Goal: Information Seeking & Learning: Find specific fact

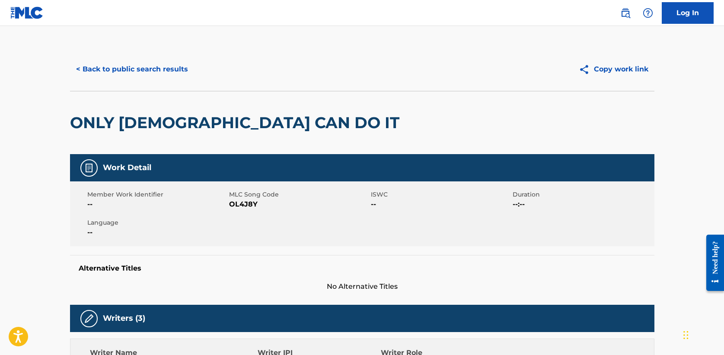
click at [137, 64] on button "< Back to public search results" at bounding box center [132, 69] width 124 height 22
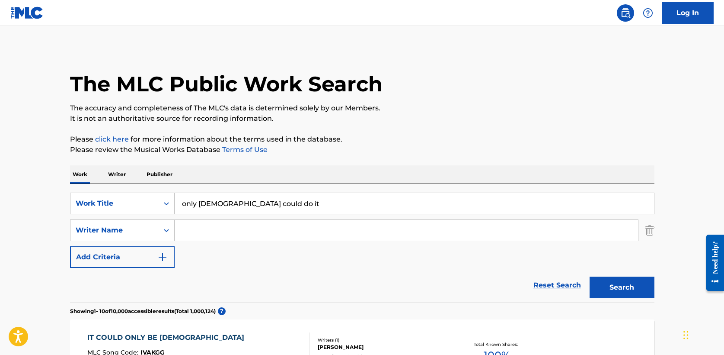
drag, startPoint x: 273, startPoint y: 201, endPoint x: 38, endPoint y: 192, distance: 235.4
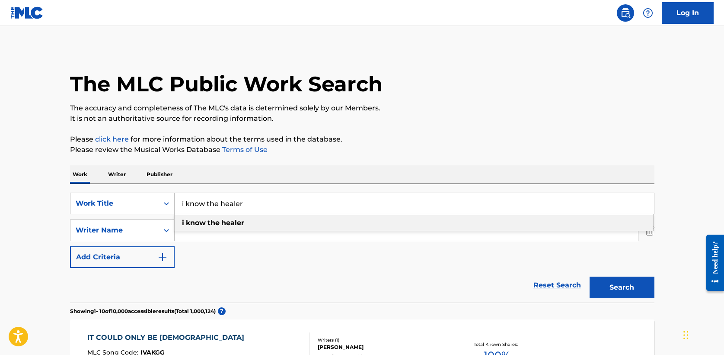
type input "i know the healer"
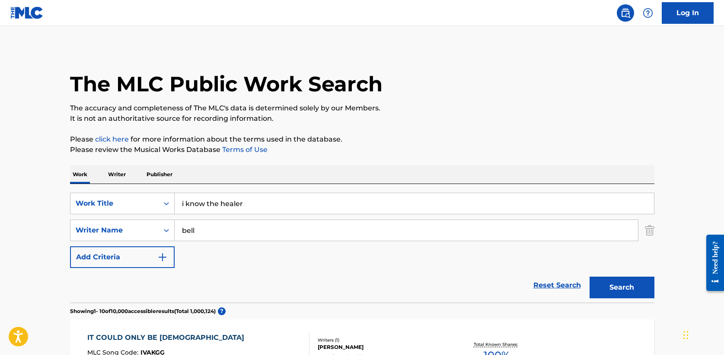
type input "bell"
click at [590, 276] on button "Search" at bounding box center [622, 287] width 65 height 22
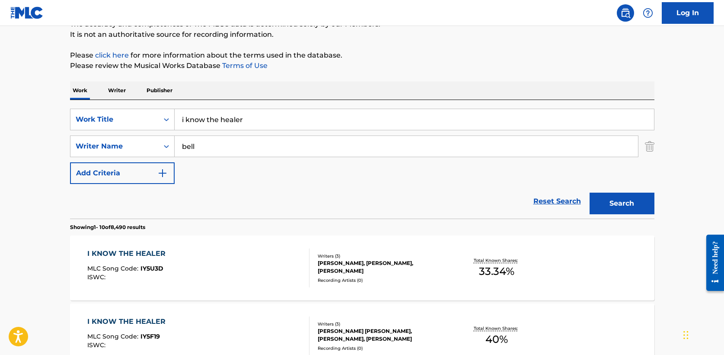
scroll to position [90, 0]
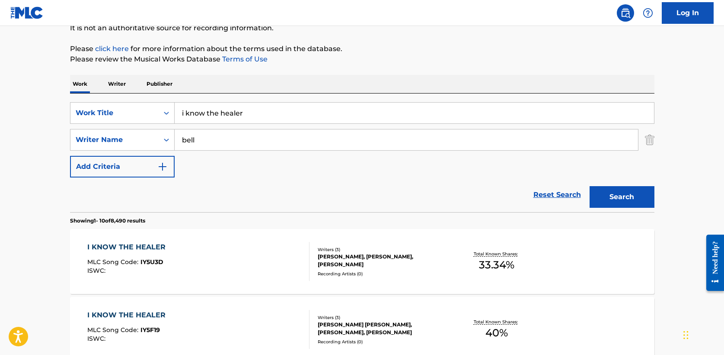
click at [144, 247] on div "I KNOW THE HEALER" at bounding box center [128, 247] width 83 height 10
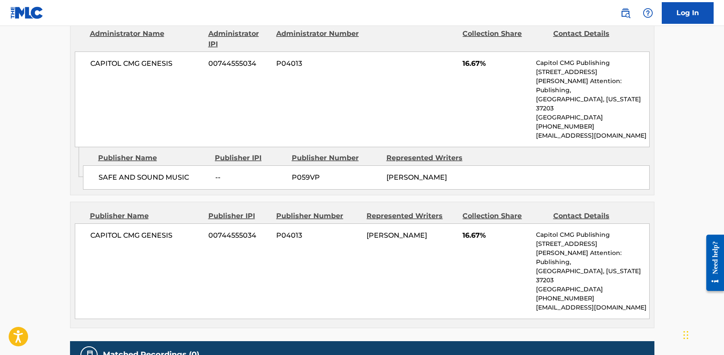
scroll to position [437, 0]
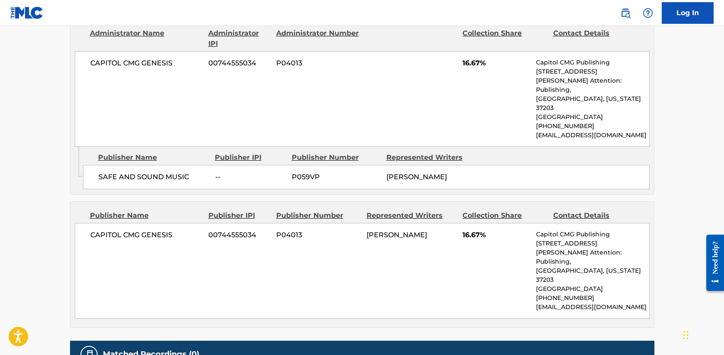
scroll to position [90, 0]
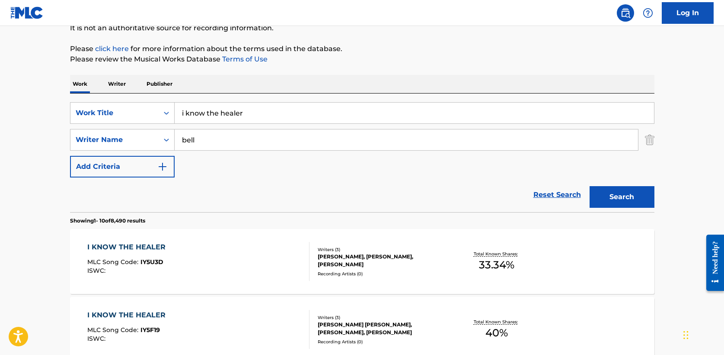
click at [135, 314] on div "I KNOW THE HEALER" at bounding box center [128, 315] width 83 height 10
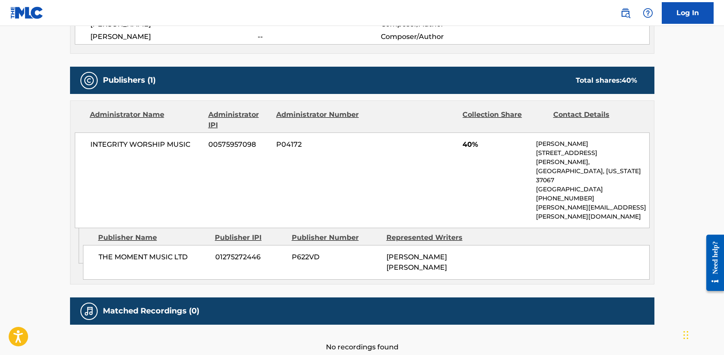
scroll to position [380, 0]
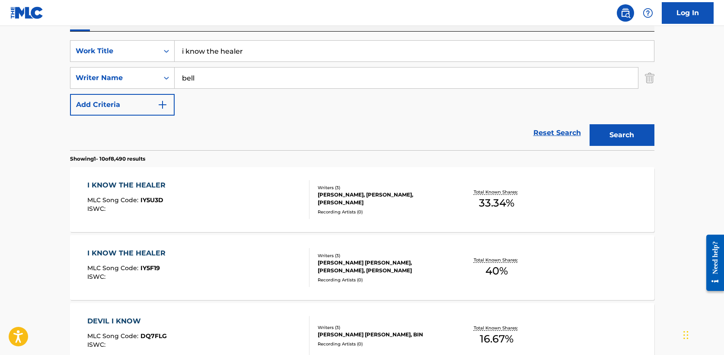
scroll to position [146, 0]
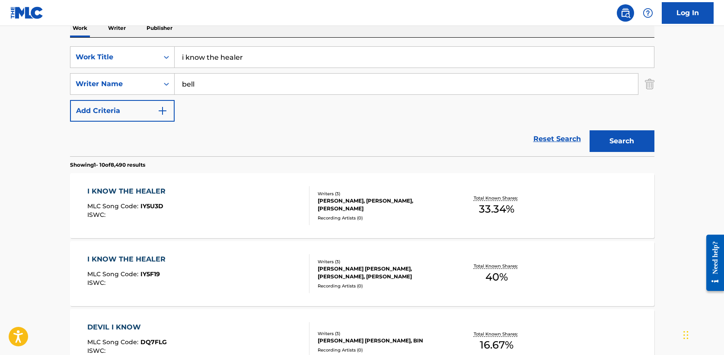
drag, startPoint x: 197, startPoint y: 52, endPoint x: 37, endPoint y: 48, distance: 159.6
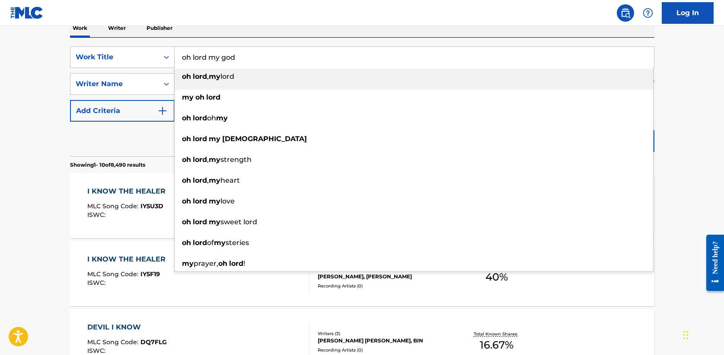
type input "oh lord my god"
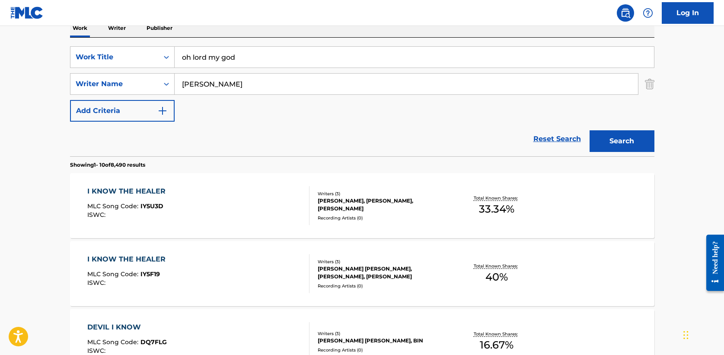
type input "[PERSON_NAME]"
click at [590, 130] on button "Search" at bounding box center [622, 141] width 65 height 22
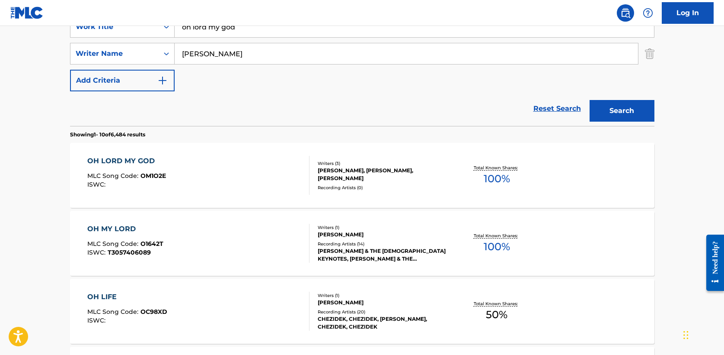
scroll to position [184, 0]
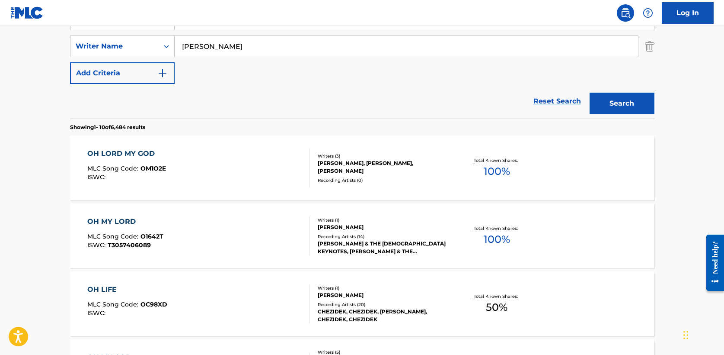
click at [131, 153] on div "OH LORD MY GOD" at bounding box center [126, 153] width 79 height 10
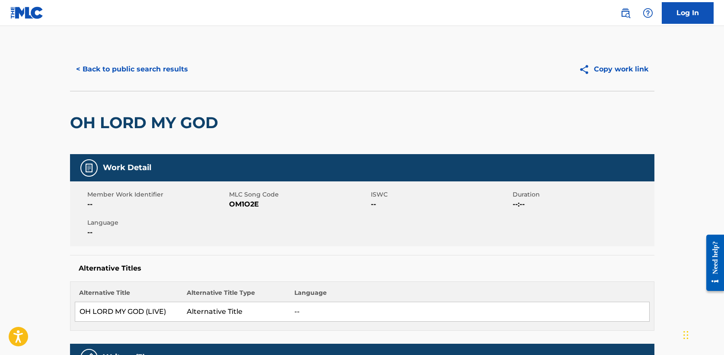
click at [141, 77] on button "< Back to public search results" at bounding box center [132, 69] width 124 height 22
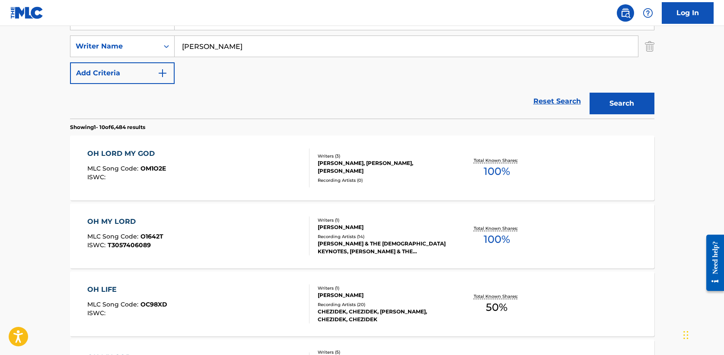
scroll to position [137, 0]
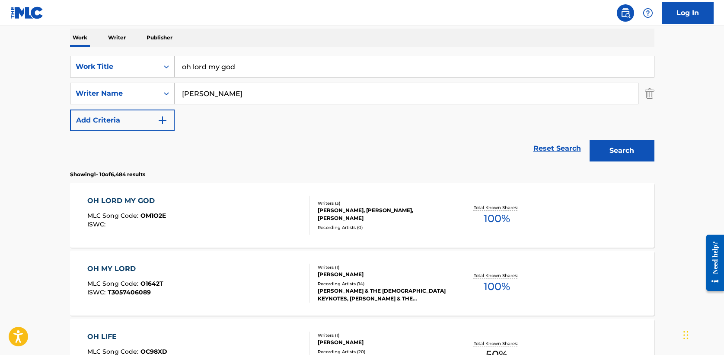
drag, startPoint x: 210, startPoint y: 66, endPoint x: 38, endPoint y: 64, distance: 171.2
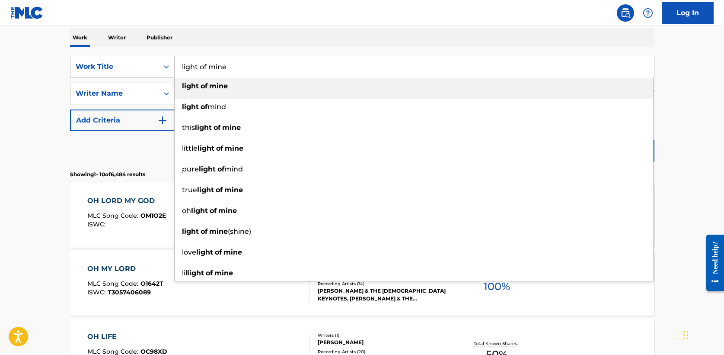
type input "light of mine"
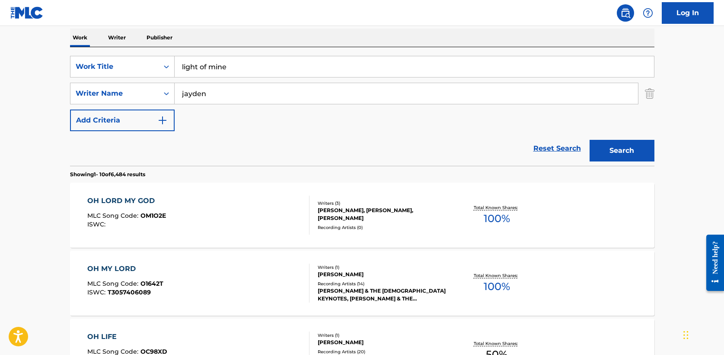
type input "jayden"
click at [590, 140] on button "Search" at bounding box center [622, 151] width 65 height 22
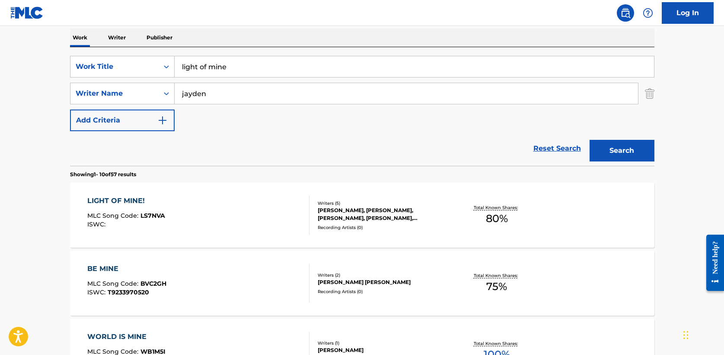
click at [129, 199] on div "LIGHT OF MINE!" at bounding box center [126, 200] width 78 height 10
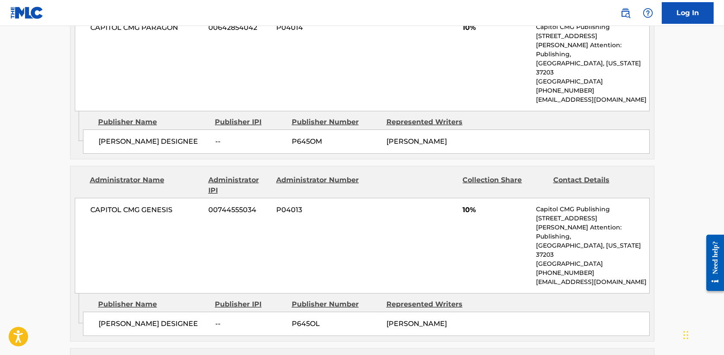
scroll to position [501, 0]
